Goal: Find specific page/section: Find specific page/section

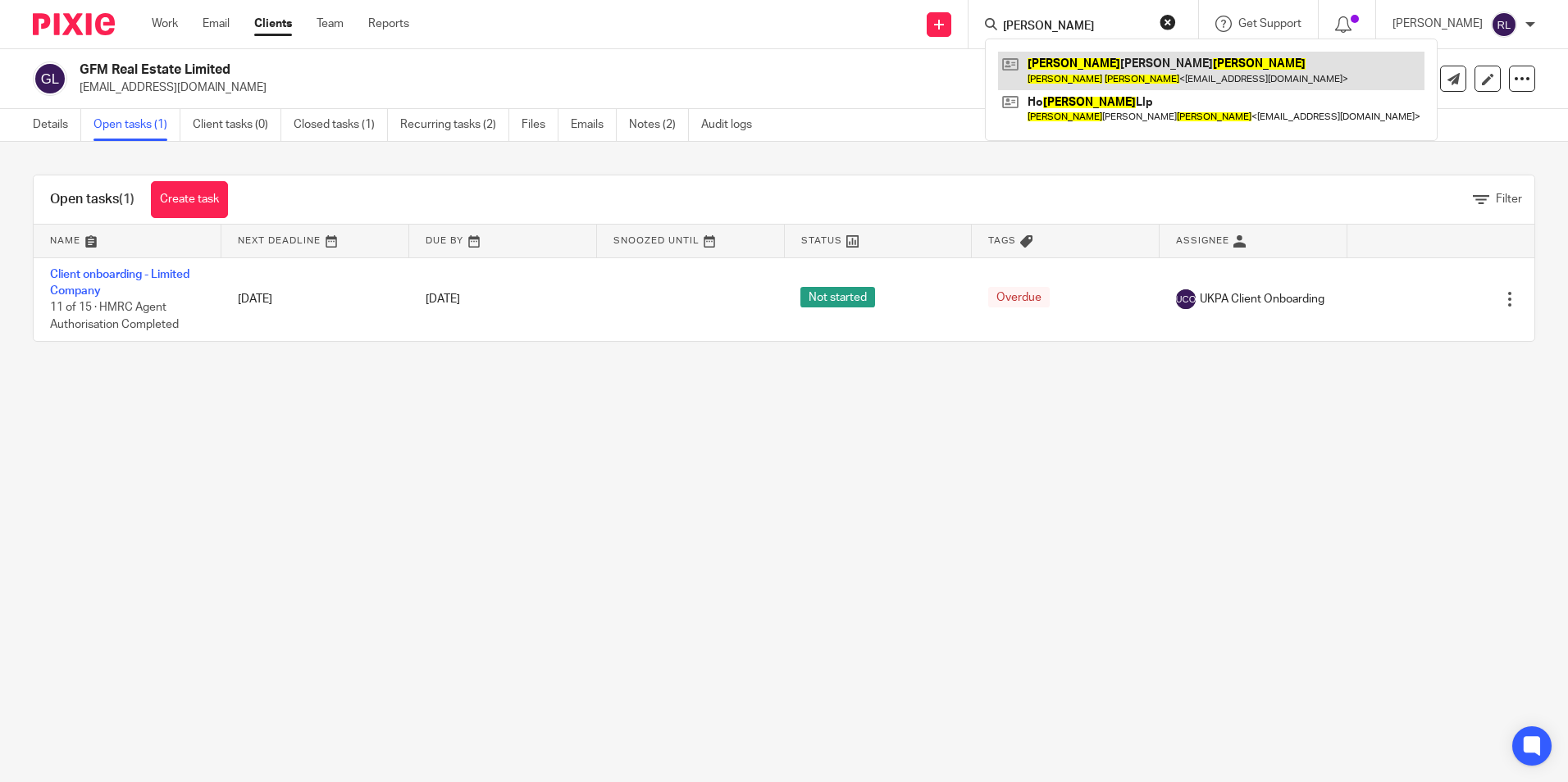
type input "[PERSON_NAME]"
click at [1091, 61] on link at bounding box center [1210, 70] width 426 height 38
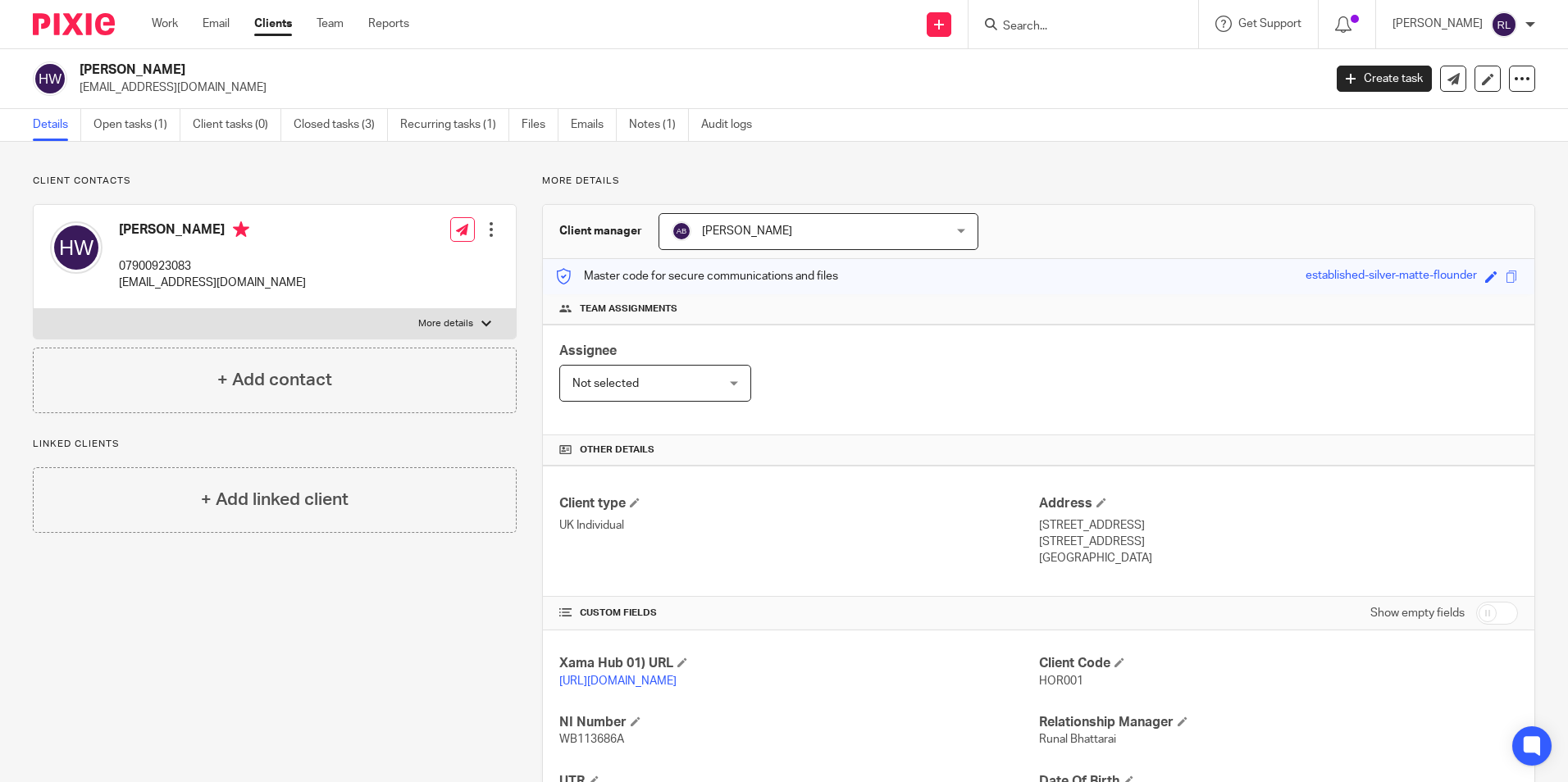
click at [164, 265] on p "07900923083" at bounding box center [213, 265] width 187 height 16
copy p "07900923083"
click at [148, 132] on link "Open tasks (1)" at bounding box center [137, 124] width 87 height 32
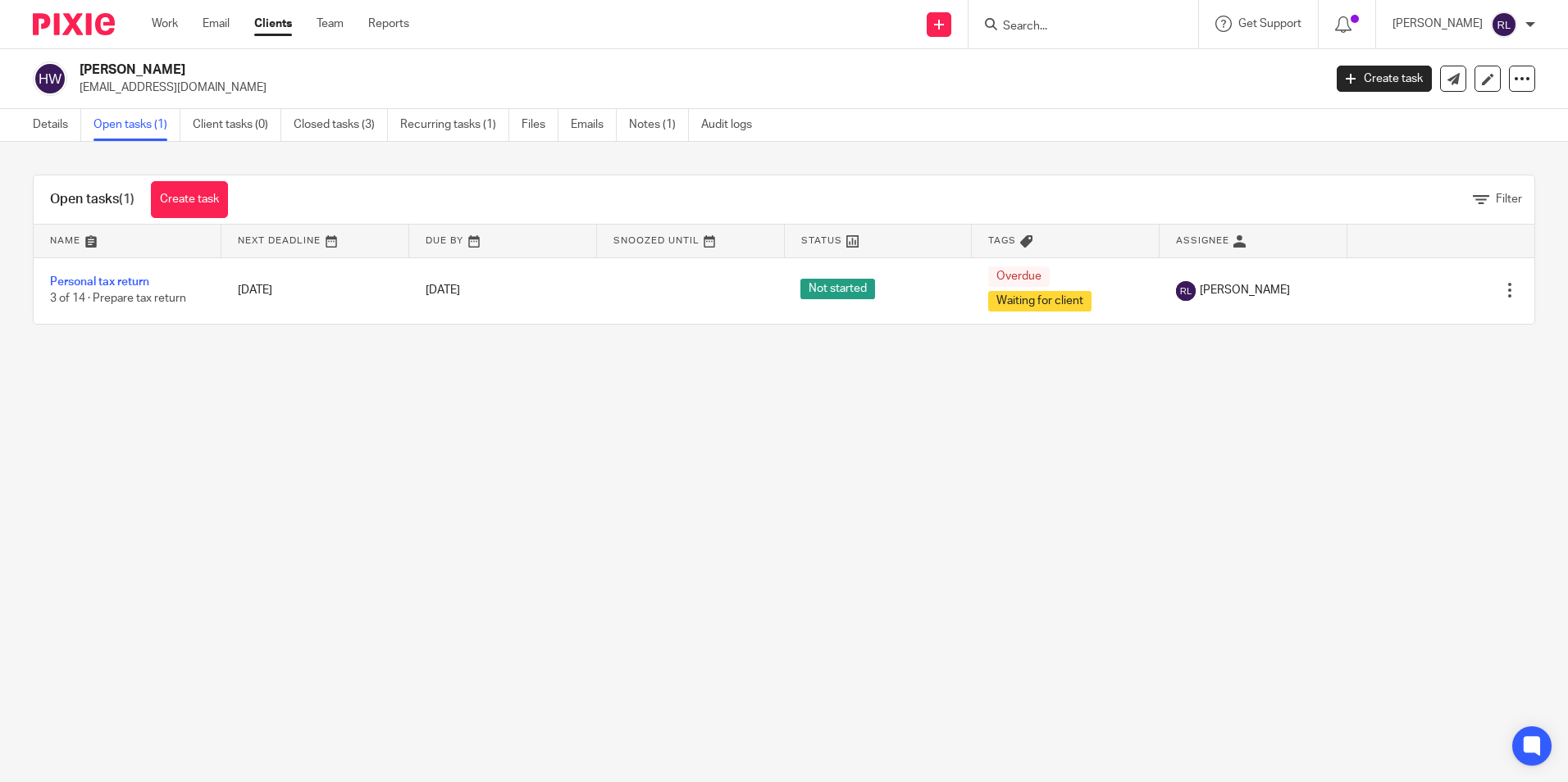
click at [1035, 38] on div at bounding box center [1083, 24] width 230 height 48
click at [1034, 35] on form at bounding box center [1089, 23] width 175 height 20
click at [1034, 22] on input "Search" at bounding box center [1075, 26] width 147 height 14
